Goal: Check status: Check status

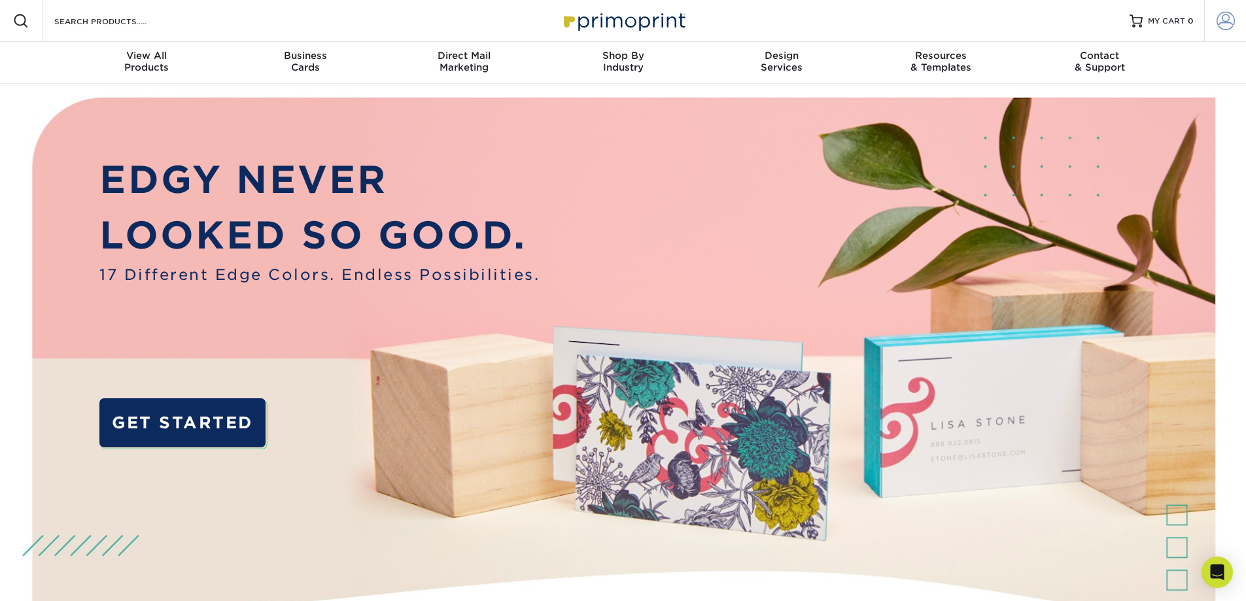
type input "abcpress@bellsouth.net"
click at [1220, 18] on span at bounding box center [1225, 21] width 18 height 18
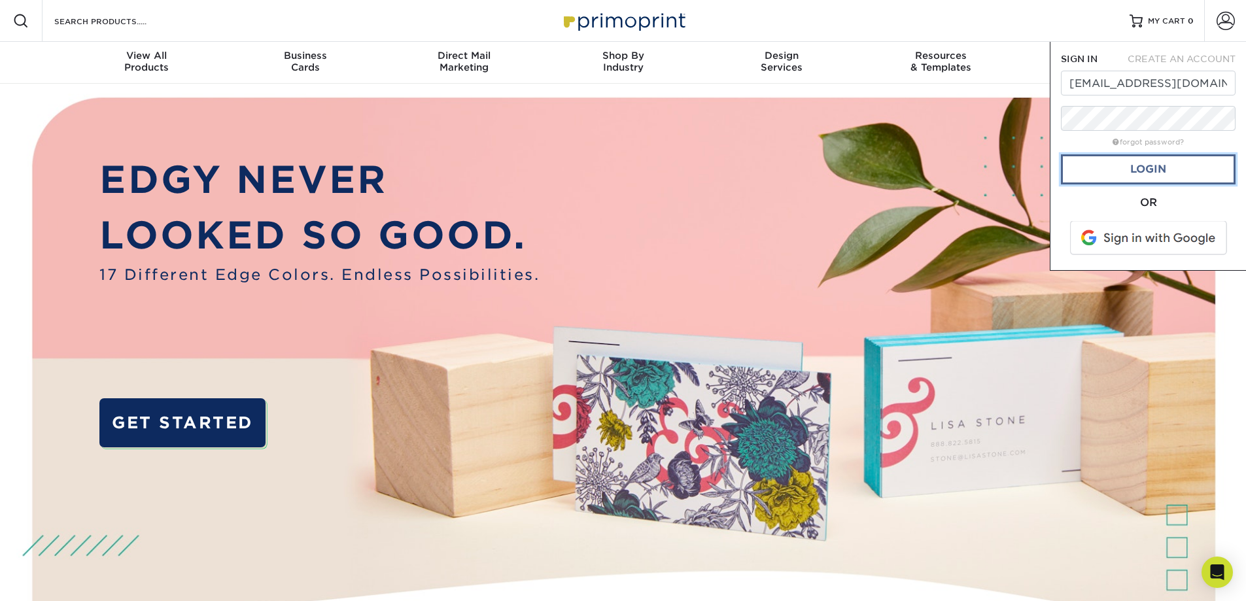
click at [1159, 165] on link "Login" at bounding box center [1148, 169] width 175 height 30
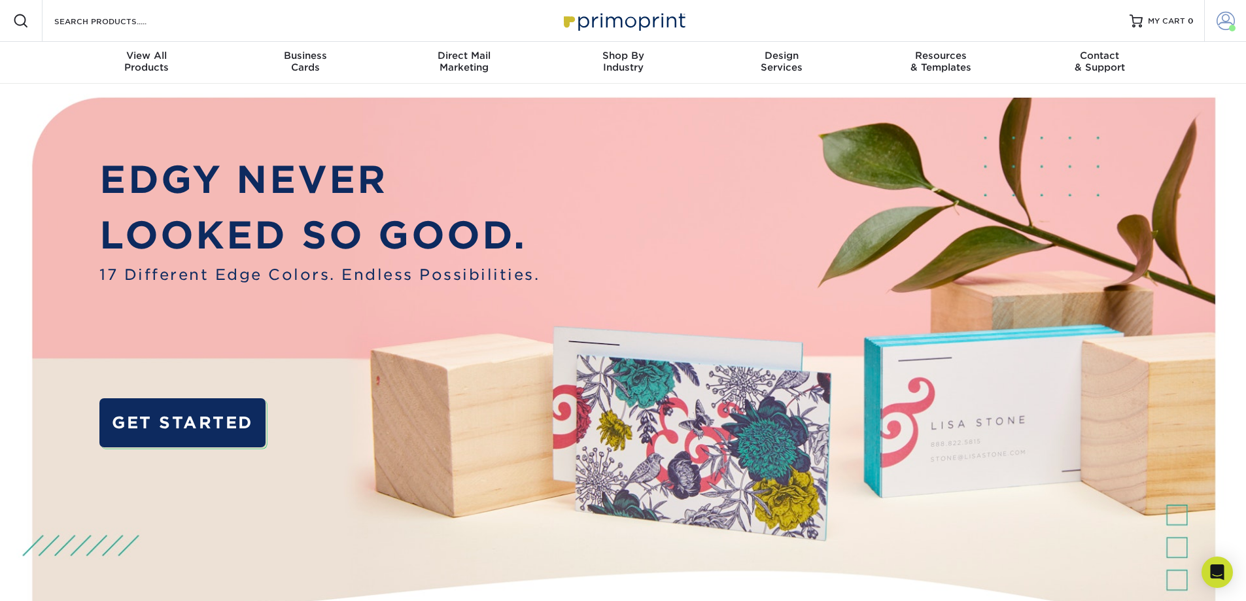
click at [1221, 22] on span at bounding box center [1225, 21] width 18 height 18
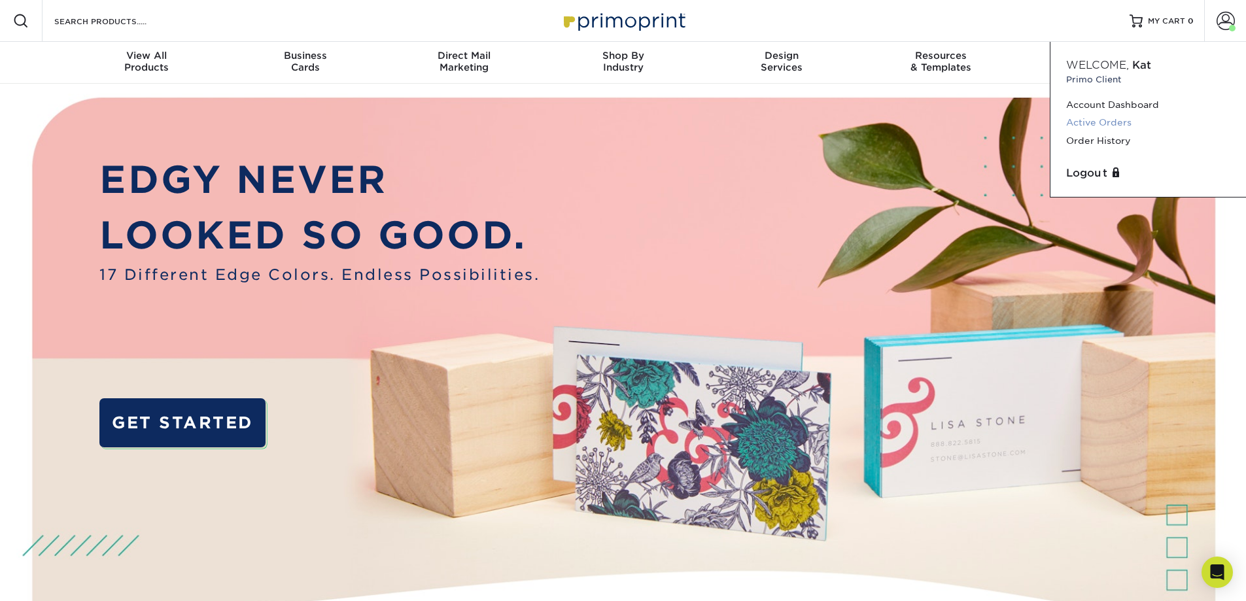
click at [1110, 123] on link "Active Orders" at bounding box center [1148, 123] width 164 height 18
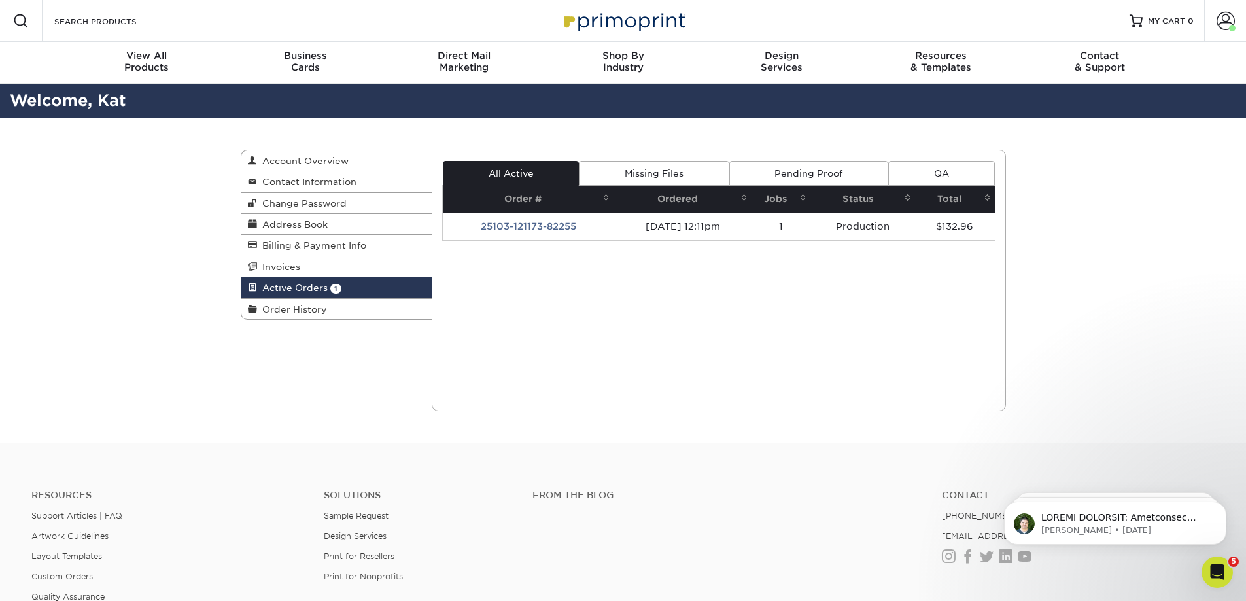
click at [677, 171] on link "Missing Files" at bounding box center [654, 173] width 150 height 25
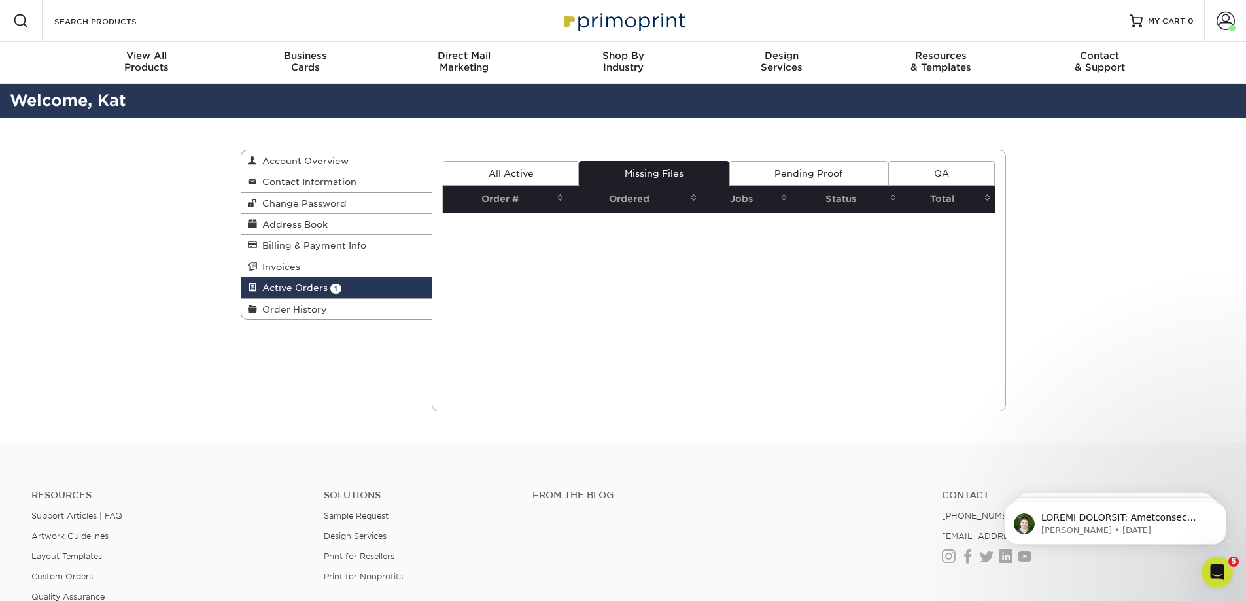
click at [758, 171] on link "Pending Proof" at bounding box center [808, 173] width 159 height 25
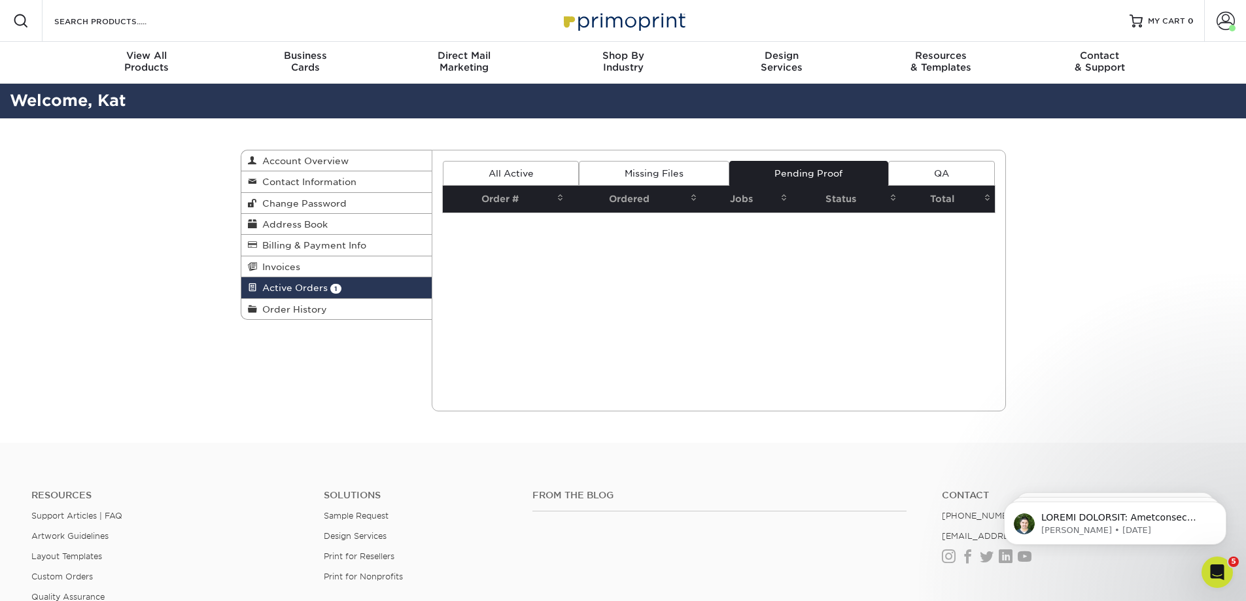
click at [512, 172] on link "All Active" at bounding box center [511, 173] width 136 height 25
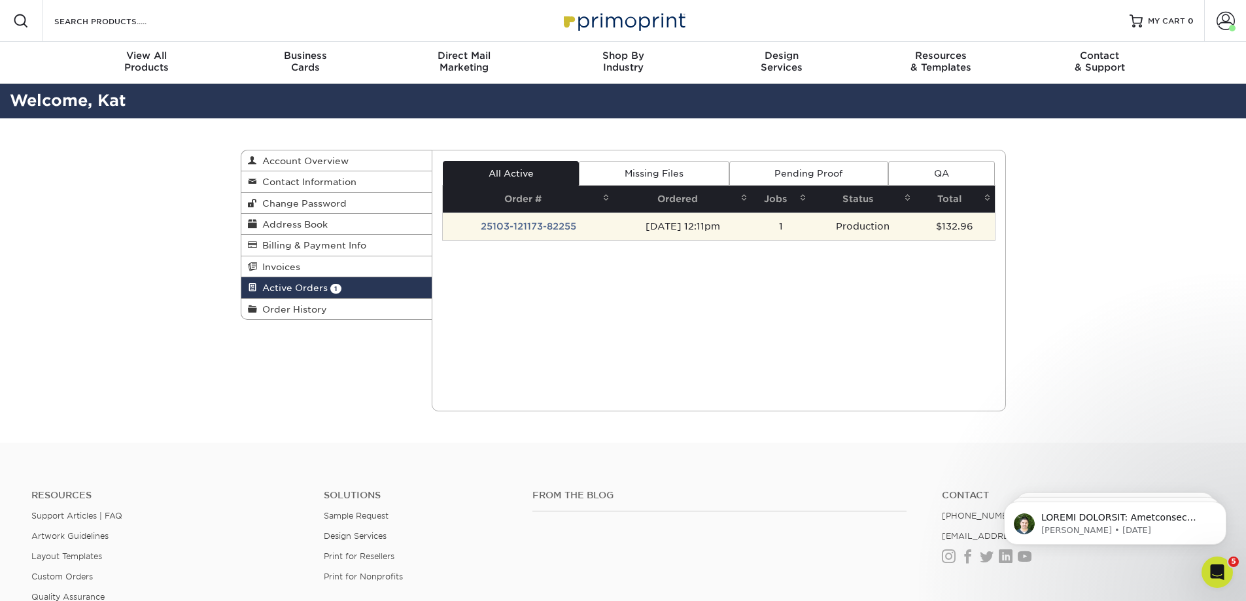
click at [534, 225] on td "25103-121173-82255" at bounding box center [528, 226] width 171 height 27
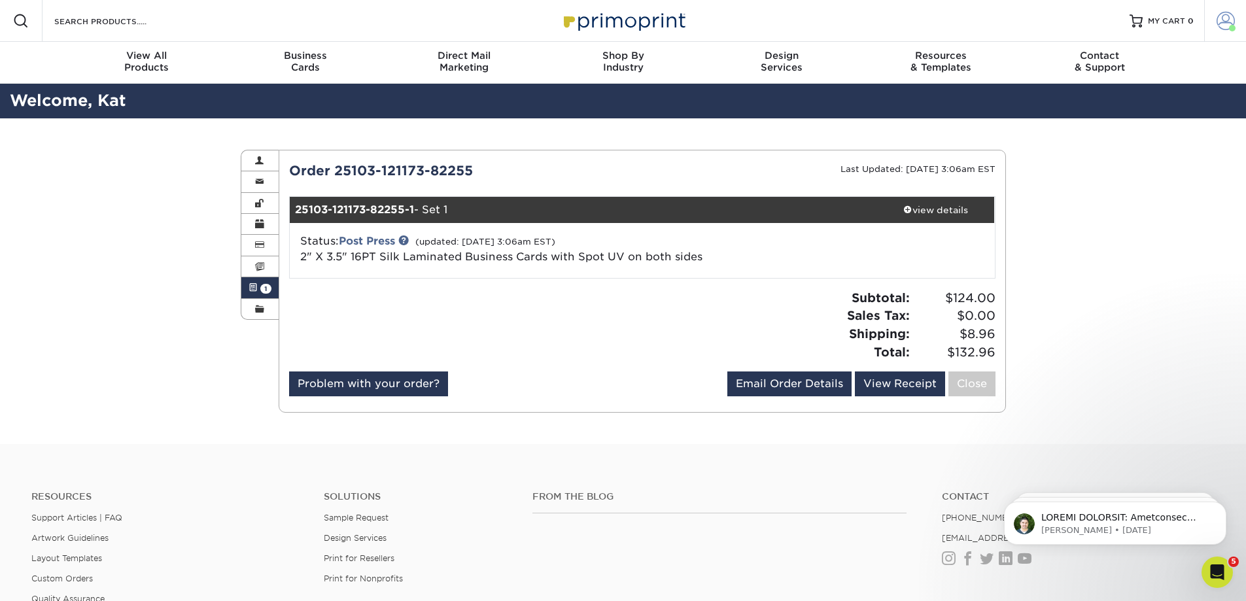
click at [1226, 27] on span at bounding box center [1225, 21] width 18 height 18
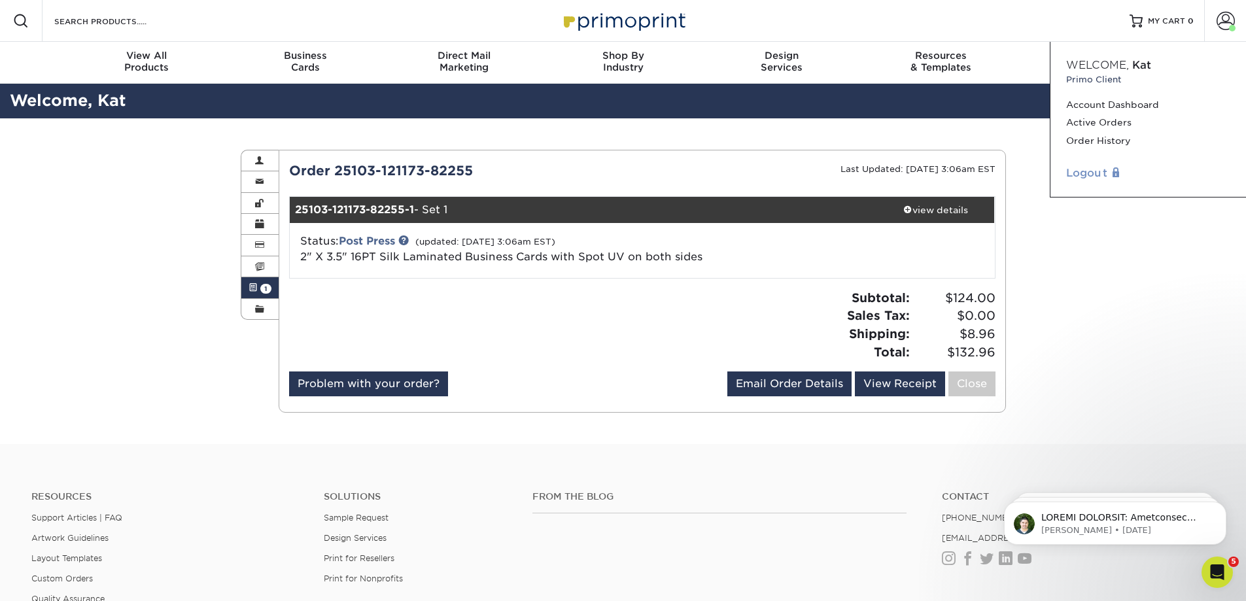
click at [1085, 170] on link "Logout" at bounding box center [1148, 173] width 164 height 16
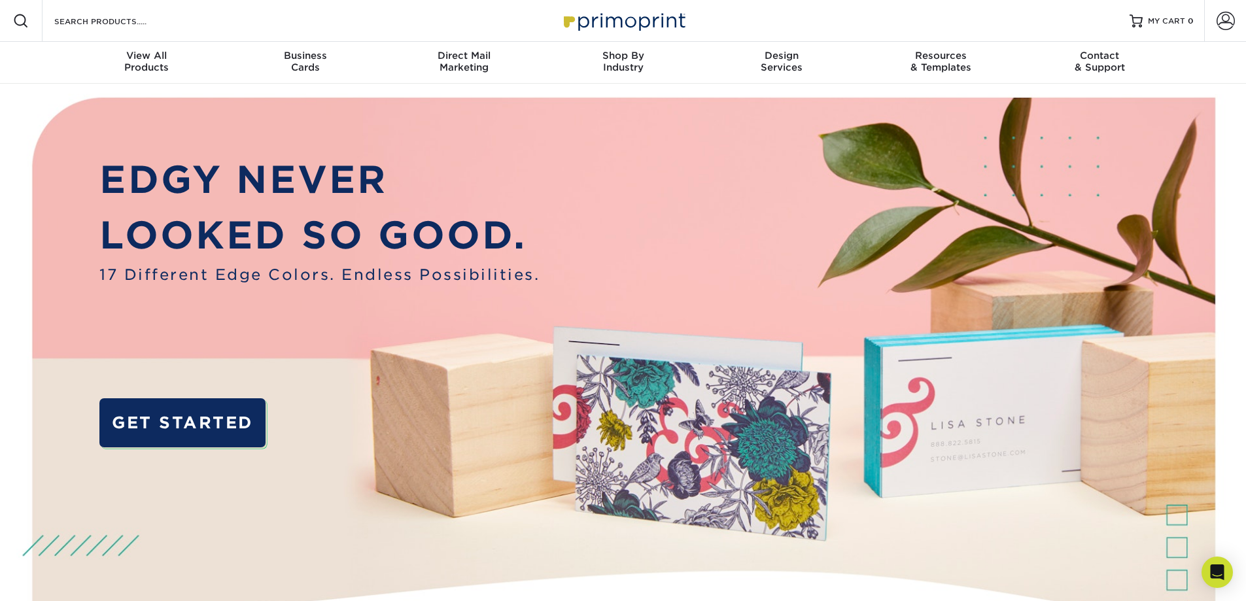
drag, startPoint x: 0, startPoint y: 0, endPoint x: 986, endPoint y: 25, distance: 986.4
click at [986, 25] on div "Resources Menu Search Products Account SIGN IN CREATE AN ACCOUNT abcpress@bells…" at bounding box center [623, 21] width 1246 height 42
click at [1225, 22] on span at bounding box center [1225, 21] width 18 height 18
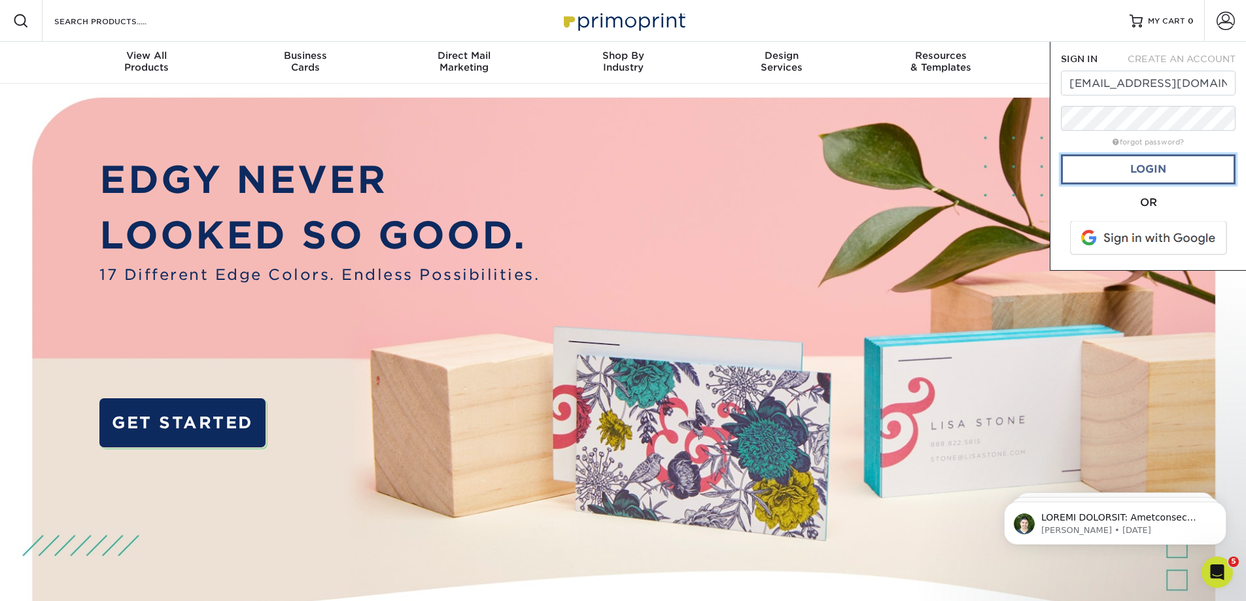
click at [1122, 171] on link "Login" at bounding box center [1148, 169] width 175 height 30
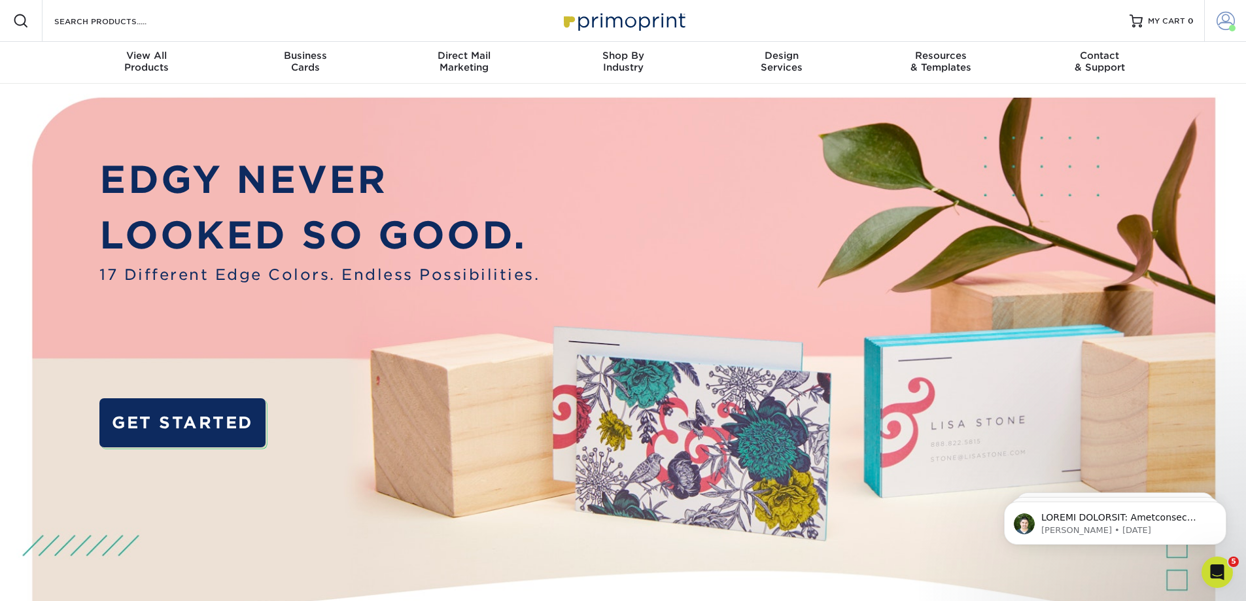
click at [1225, 17] on span at bounding box center [1225, 21] width 18 height 18
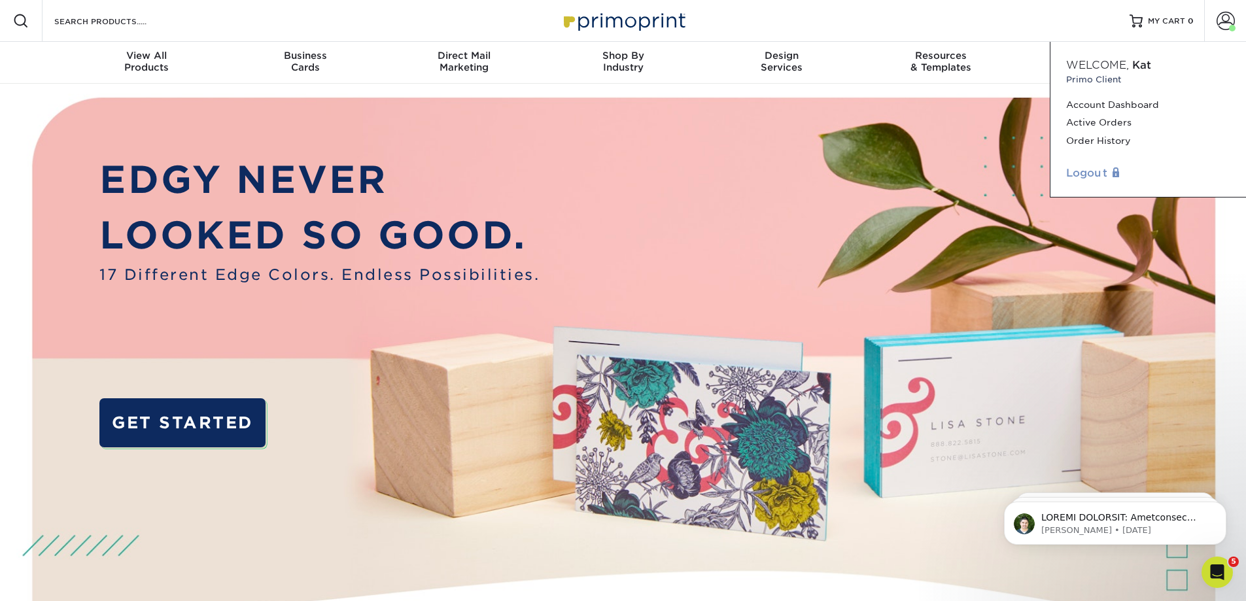
click at [1097, 169] on link "Logout" at bounding box center [1148, 173] width 164 height 16
